Goal: Answer question/provide support

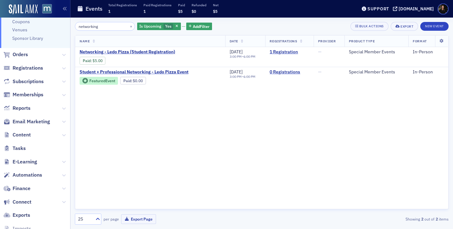
scroll to position [140, 0]
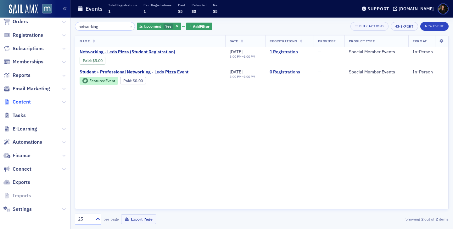
click at [21, 104] on span "Content" at bounding box center [22, 102] width 18 height 7
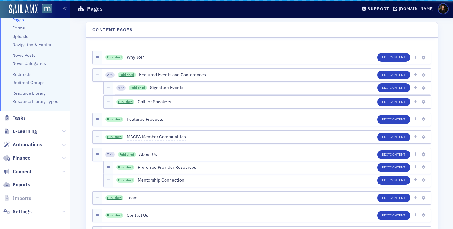
scroll to position [47, 0]
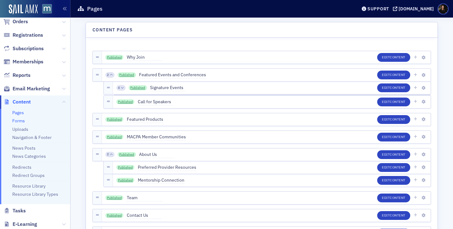
click at [23, 123] on link "Forms" at bounding box center [18, 121] width 13 height 6
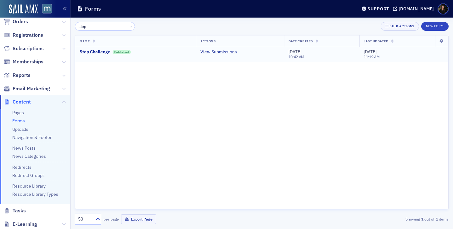
type input "step"
click at [210, 54] on link "View Submissions" at bounding box center [218, 52] width 36 height 6
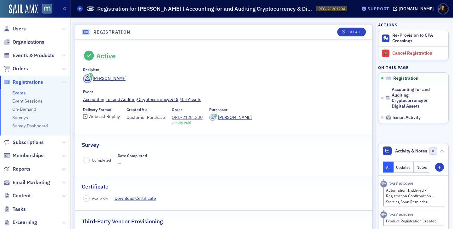
click at [385, 9] on div "Support" at bounding box center [378, 9] width 22 height 6
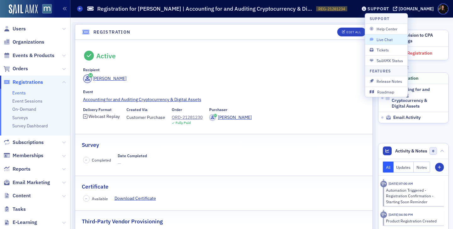
click at [395, 38] on span "Live Chat" at bounding box center [386, 40] width 34 height 6
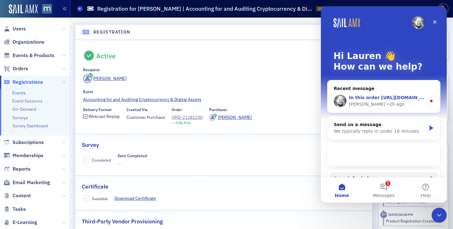
click at [380, 102] on div "Aidan • 2h ago" at bounding box center [387, 104] width 77 height 7
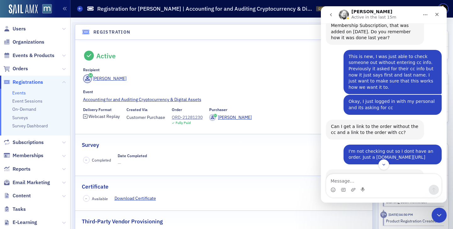
scroll to position [493, 0]
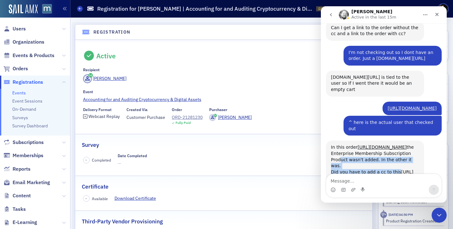
drag, startPoint x: 338, startPoint y: 137, endPoint x: 404, endPoint y: 140, distance: 66.1
click at [404, 145] on div "In this order https://macpa.org/staff/orders/orders/1f088d0b-b95c-6f7a-af5f-1e1…" at bounding box center [375, 163] width 88 height 37
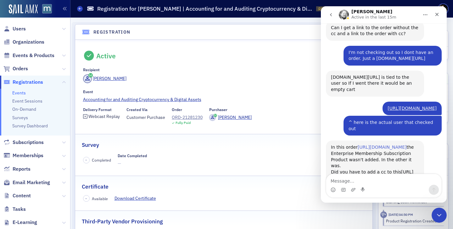
click at [359, 145] on link "https://macpa.org/staff/orders/orders/1f088d0b-b95c-6f7a-af5f-1e11fc97f7fe" at bounding box center [381, 147] width 49 height 5
click at [361, 170] on link "https://macpa.org/staff/orders/orders/1f06d86c-2383-6756-aec4-221c288e3651" at bounding box center [372, 175] width 82 height 11
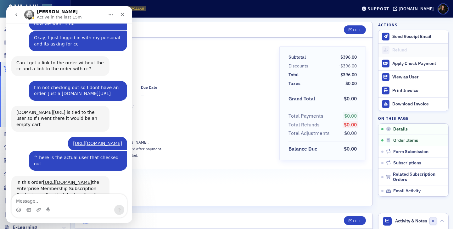
scroll to position [473, 0]
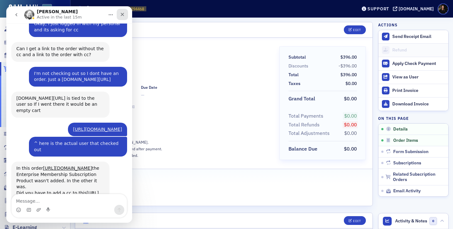
click at [124, 16] on icon "Close" at bounding box center [122, 14] width 5 height 5
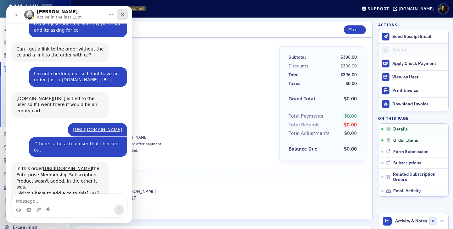
scroll to position [473, 0]
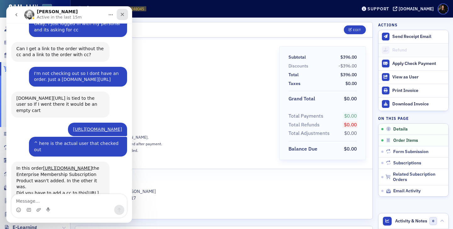
click at [125, 18] on div "Close" at bounding box center [122, 14] width 11 height 11
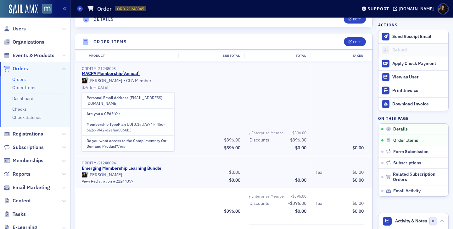
scroll to position [187, 0]
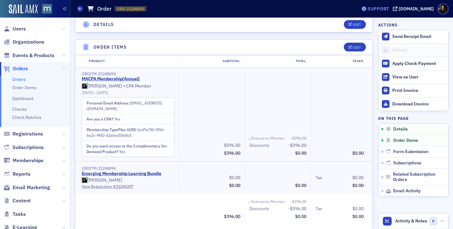
click at [384, 5] on div "Support" at bounding box center [375, 8] width 30 height 9
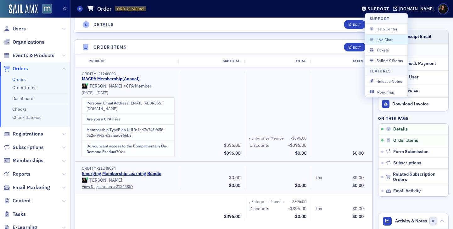
click at [389, 39] on span "Live Chat" at bounding box center [386, 40] width 34 height 6
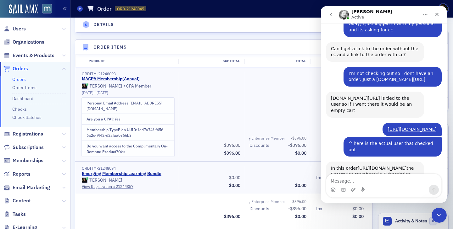
scroll to position [493, 0]
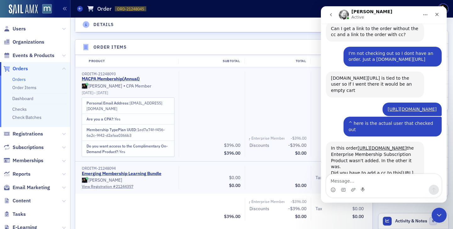
click at [370, 184] on textarea "Message…" at bounding box center [383, 179] width 115 height 11
type textarea "I don't think I had to for either"
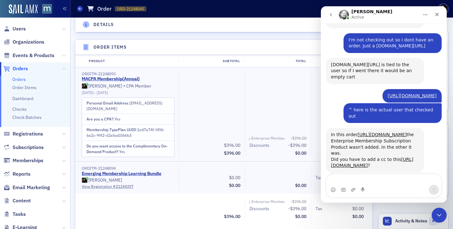
scroll to position [512, 0]
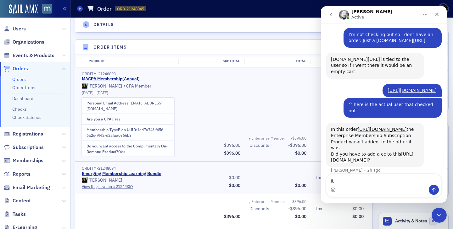
type textarea "I"
type textarea "Could we talk through this?"
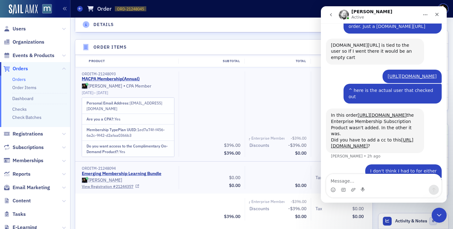
scroll to position [0, 0]
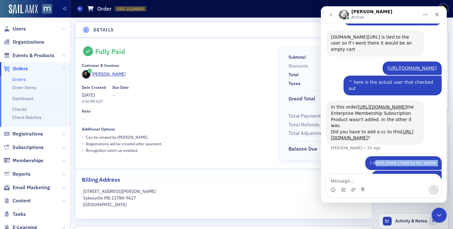
drag, startPoint x: 381, startPoint y: 146, endPoint x: 451, endPoint y: 149, distance: 70.4
click html "Aidan Active Don't forget to send a link if you're referencing something in Sai…"
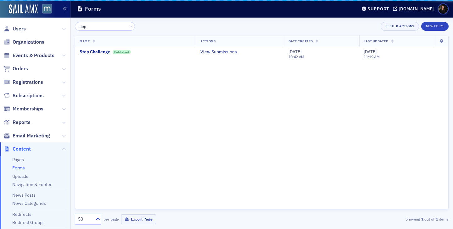
scroll to position [47, 0]
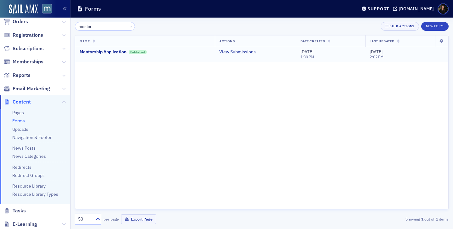
type input "mentor"
click at [238, 52] on link "View Submissions" at bounding box center [237, 52] width 36 height 6
